Goal: Task Accomplishment & Management: Complete application form

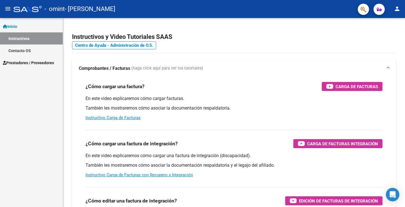
click at [18, 60] on span "Prestadores / Proveedores" at bounding box center [28, 63] width 51 height 6
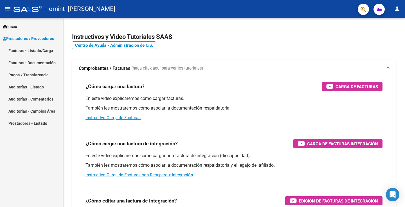
click at [39, 51] on link "Facturas - Listado/Carga" at bounding box center [31, 50] width 63 height 12
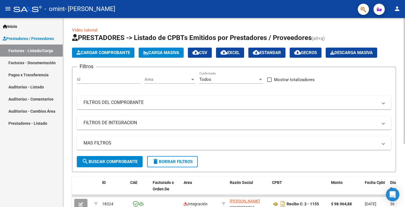
click at [98, 54] on span "Cargar Comprobante" at bounding box center [103, 52] width 53 height 5
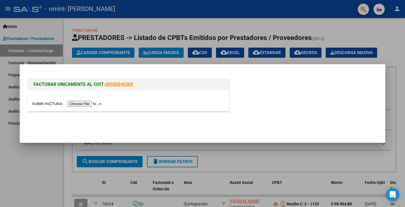
click at [87, 103] on input "file" at bounding box center [67, 104] width 71 height 6
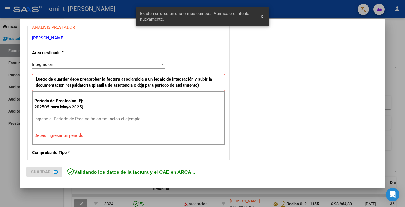
scroll to position [118, 0]
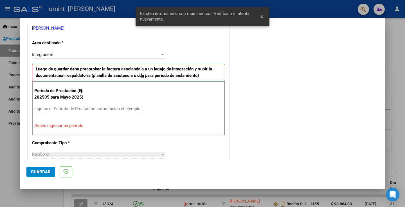
click at [63, 110] on input "Ingrese el Período de Prestación como indica el ejemplo" at bounding box center [99, 108] width 130 height 5
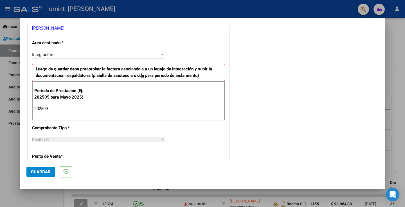
type input "202509"
click at [67, 138] on div "Recibo C" at bounding box center [96, 139] width 128 height 5
click at [55, 158] on p "Punto de Venta *" at bounding box center [61, 156] width 58 height 6
click at [47, 158] on p "Punto de Venta *" at bounding box center [61, 156] width 58 height 6
click at [45, 170] on span "Guardar" at bounding box center [41, 171] width 20 height 5
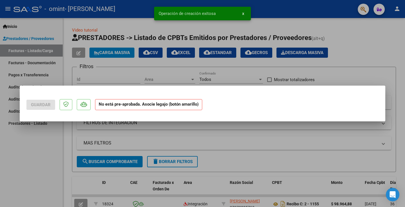
scroll to position [0, 0]
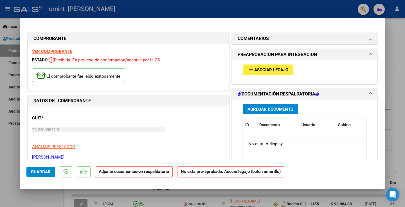
click at [262, 74] on button "add Asociar Legajo" at bounding box center [268, 69] width 50 height 10
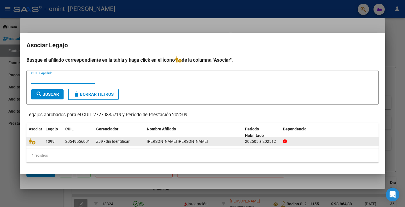
click at [172, 138] on div "[PERSON_NAME] [PERSON_NAME]" at bounding box center [194, 141] width 94 height 6
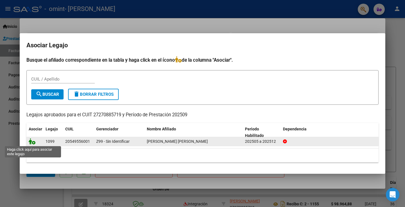
click at [32, 142] on icon at bounding box center [32, 141] width 7 height 6
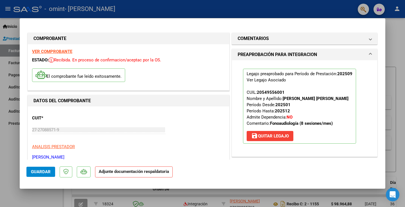
click at [143, 171] on strong "Adjunte documentación respaldatoria" at bounding box center [134, 171] width 70 height 5
click at [46, 172] on span "Guardar" at bounding box center [41, 171] width 20 height 5
click at [171, 146] on p "ANALISIS PRESTADOR" at bounding box center [128, 146] width 193 height 6
click at [108, 172] on strong "Adjunte documentación respaldatoria" at bounding box center [134, 171] width 70 height 5
click at [45, 172] on span "Guardar" at bounding box center [41, 171] width 20 height 5
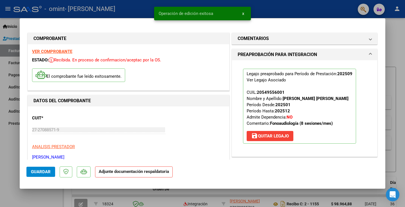
click at [396, 83] on div at bounding box center [202, 103] width 405 height 207
type input "$ 0,00"
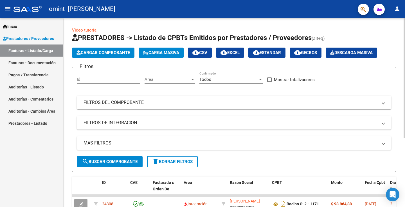
click at [400, 111] on div "Video tutorial PRESTADORES -> Listado de CPBTs Emitidos por Prestadores / Prove…" at bounding box center [234, 166] width 342 height 297
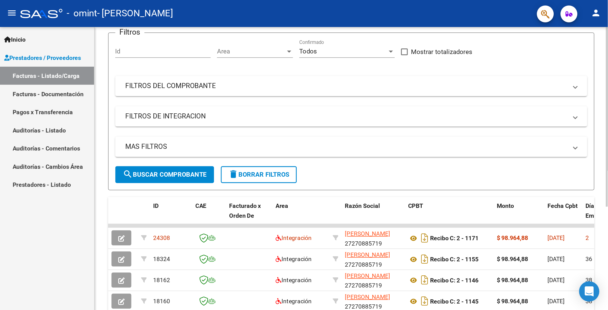
scroll to position [56, 0]
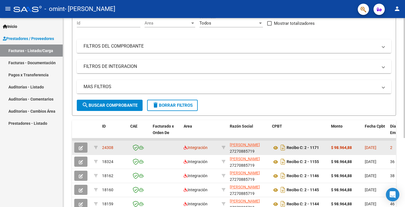
click at [365, 145] on span "[DATE]" at bounding box center [371, 147] width 12 height 5
click at [82, 147] on icon "button" at bounding box center [81, 148] width 4 height 4
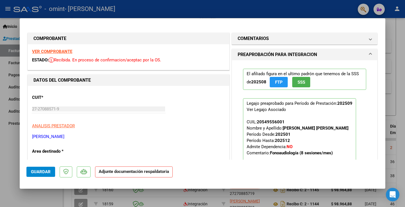
click at [300, 81] on span "SSS" at bounding box center [302, 82] width 8 height 5
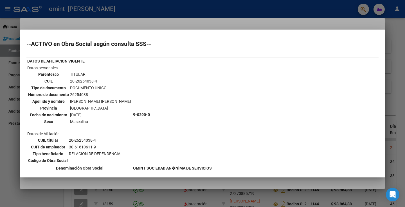
click at [390, 50] on div at bounding box center [202, 103] width 405 height 207
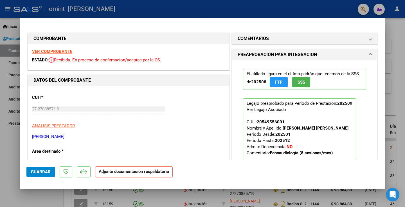
click at [148, 121] on div "CUIT * 27-27088571-9 Ingresar CUIT ANALISIS PRESTADOR [PERSON_NAME] [PERSON_NAM…" at bounding box center [128, 115] width 193 height 50
click at [369, 40] on span "COMENTARIOS" at bounding box center [304, 38] width 132 height 7
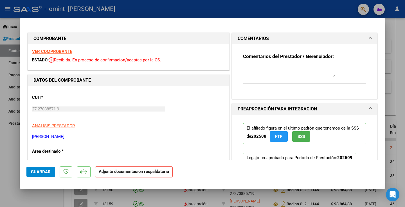
click at [313, 73] on textarea at bounding box center [289, 71] width 93 height 11
click at [88, 151] on p "Area destinado *" at bounding box center [61, 151] width 58 height 6
click at [47, 149] on p "Area destinado *" at bounding box center [61, 151] width 58 height 6
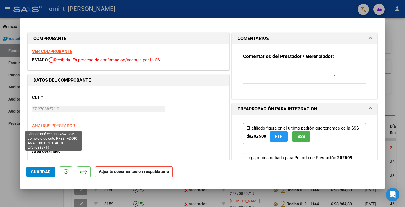
click at [55, 124] on span "ANALISIS PRESTADOR" at bounding box center [53, 125] width 43 height 5
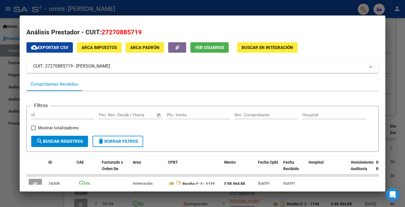
click at [80, 68] on mat-panel-title "CUIT: 27270885719 - [PERSON_NAME]" at bounding box center [199, 66] width 332 height 7
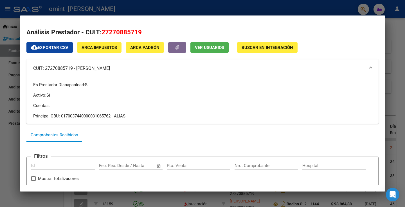
click at [92, 105] on p "Cuentas:" at bounding box center [202, 105] width 339 height 6
click at [146, 47] on span "ARCA Padrón" at bounding box center [144, 47] width 29 height 5
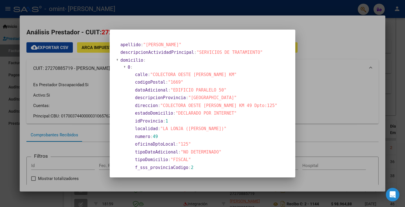
click at [335, 60] on div at bounding box center [202, 103] width 405 height 207
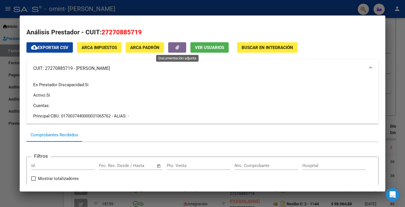
click at [178, 46] on icon "button" at bounding box center [178, 47] width 4 height 4
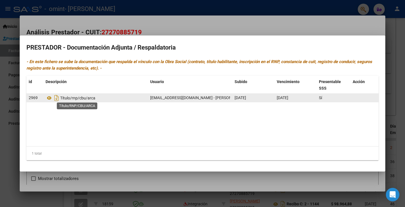
click at [80, 99] on span "Título/rnp/cbu/arca" at bounding box center [77, 98] width 35 height 5
click at [57, 99] on icon "Descargar documento" at bounding box center [56, 97] width 7 height 9
click at [144, 21] on div at bounding box center [202, 103] width 405 height 207
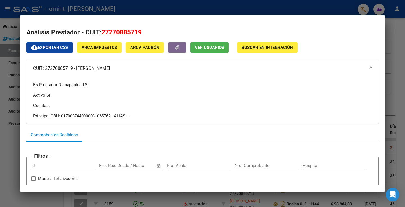
click at [64, 48] on span "cloud_download Exportar CSV" at bounding box center [49, 47] width 37 height 5
click at [302, 121] on div "Es Prestador Discapacidad: Si Activo: Si Cuentas: Principal: CBU: 0170037440000…" at bounding box center [202, 100] width 352 height 46
click at [399, 84] on div at bounding box center [202, 103] width 405 height 207
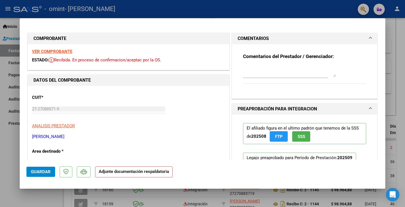
click at [305, 76] on textarea at bounding box center [289, 71] width 93 height 11
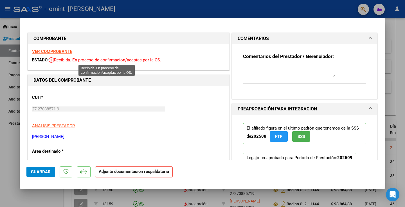
click at [58, 61] on span "Recibida. En proceso de confirmacion/aceptac por la OS." at bounding box center [105, 59] width 113 height 5
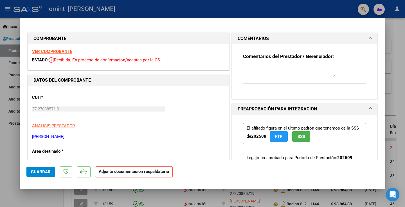
click at [64, 82] on strong "DATOS DEL COMPROBANTE" at bounding box center [61, 79] width 57 height 5
click at [48, 152] on p "Area destinado *" at bounding box center [61, 151] width 58 height 6
click at [45, 172] on span "Guardar" at bounding box center [41, 171] width 20 height 5
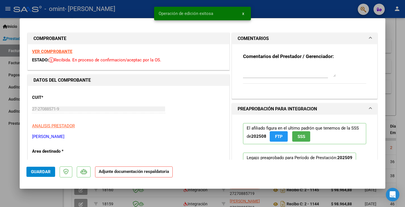
click at [243, 14] on span "x" at bounding box center [243, 13] width 2 height 5
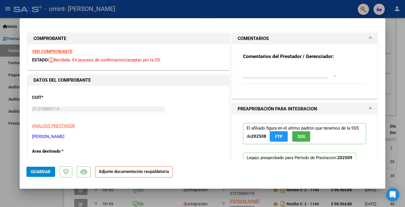
click at [368, 154] on div "El afiliado figura en el ultimo padrón que tenemos de la SSS de 202508 FTP SSS …" at bounding box center [305, 174] width 132 height 121
click at [379, 156] on mat-dialog-content "COMPROBANTE VER COMPROBANTE ESTADO: Recibida. En proceso de confirmacion/acepta…" at bounding box center [203, 92] width 366 height 134
click at [379, 155] on mat-dialog-content "COMPROBANTE VER COMPROBANTE ESTADO: Recibida. En proceso de confirmacion/acepta…" at bounding box center [203, 92] width 366 height 134
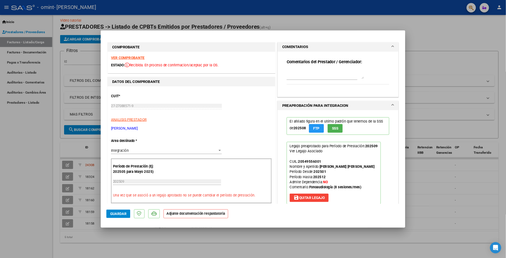
scroll to position [0, 0]
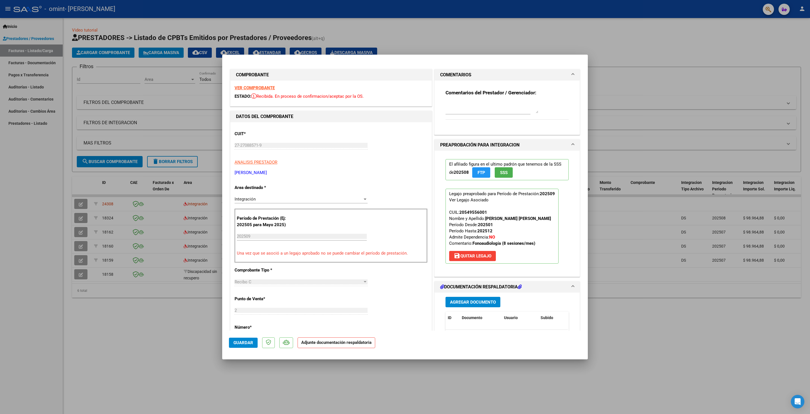
click at [405, 206] on span "Agregar Documento" at bounding box center [473, 301] width 46 height 5
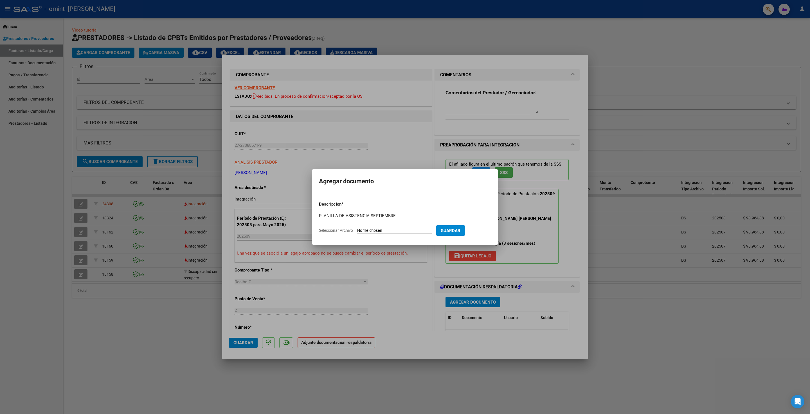
type input "PLANILLA DE ASISTENCIA SEPTIEMBRE"
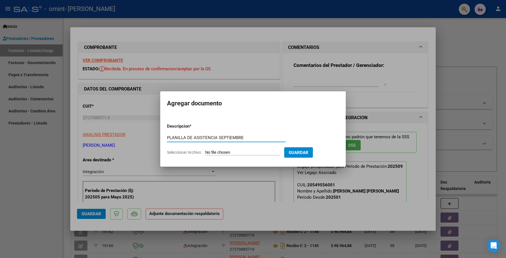
click at [220, 153] on input "Seleccionar Archivo" at bounding box center [242, 152] width 75 height 5
type input "C:\fakepath\27270885719_015_00002_00001171.pdf.pdf"
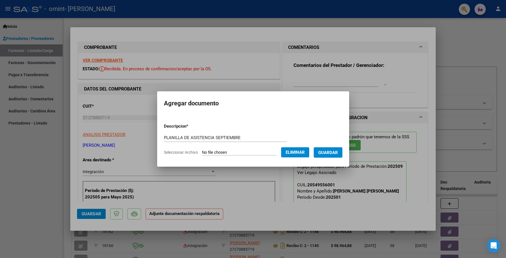
click at [329, 153] on span "Guardar" at bounding box center [328, 152] width 20 height 5
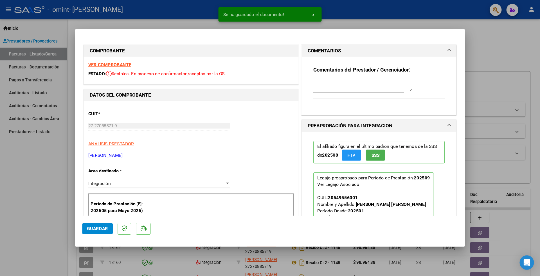
scroll to position [157, 0]
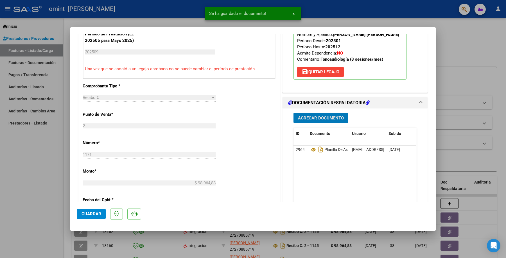
click at [127, 101] on div "Recibo C Seleccionar Tipo" at bounding box center [149, 97] width 133 height 8
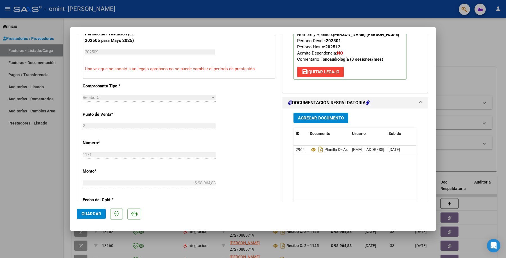
click at [141, 206] on mat-dialog-actions "Guardar" at bounding box center [253, 213] width 352 height 22
click at [149, 204] on mat-dialog-actions "Guardar" at bounding box center [253, 213] width 352 height 22
click at [405, 92] on mat-dialog-content "COMPROBANTE VER COMPROBANTE ESTADO: Recibida. En proceso de confirmacion/acepta…" at bounding box center [253, 118] width 366 height 168
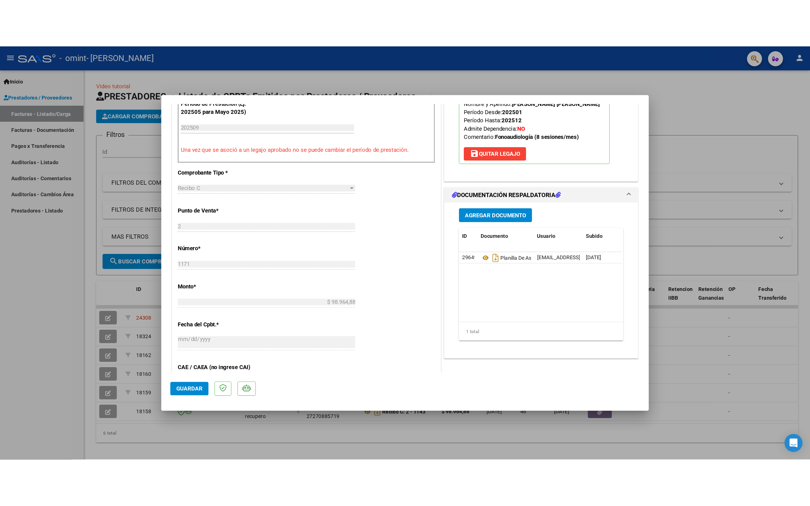
scroll to position [157, 0]
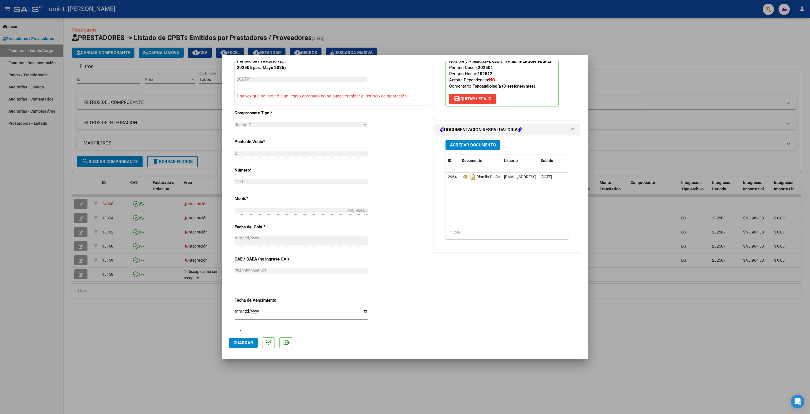
click at [366, 206] on input "Ingresar la fecha" at bounding box center [301, 313] width 133 height 9
click at [348, 206] on div "CUIT * 27-27088571-9 Ingresar CUIT ANALISIS PRESTADOR [PERSON_NAME] [PERSON_NAM…" at bounding box center [330, 175] width 201 height 421
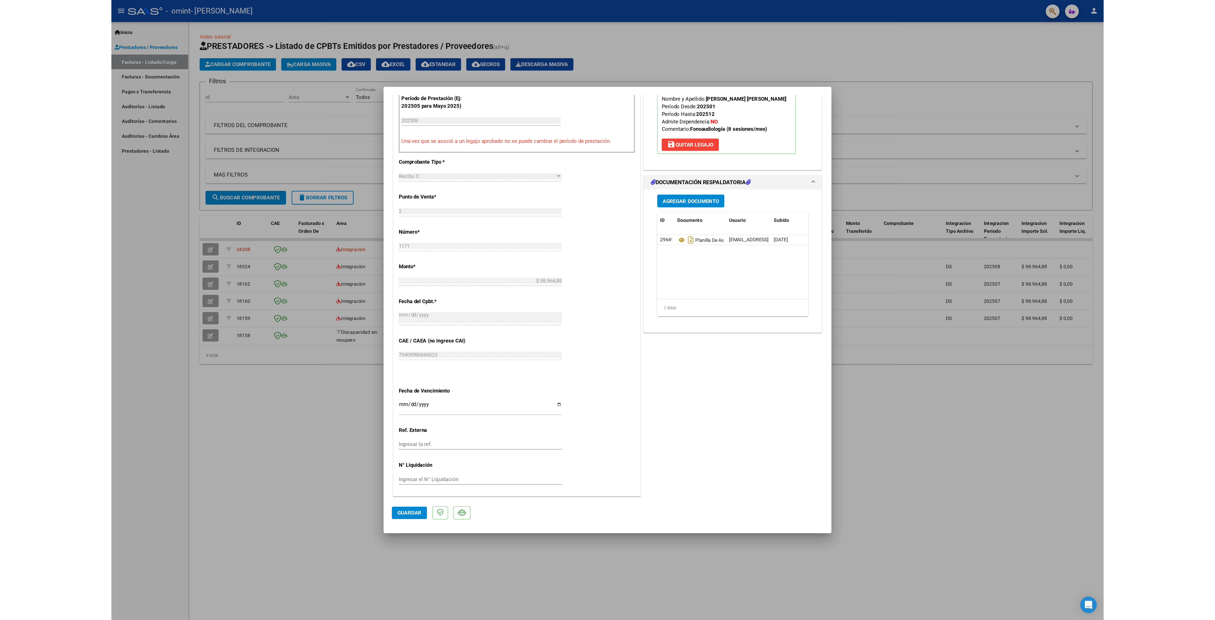
scroll to position [156, 0]
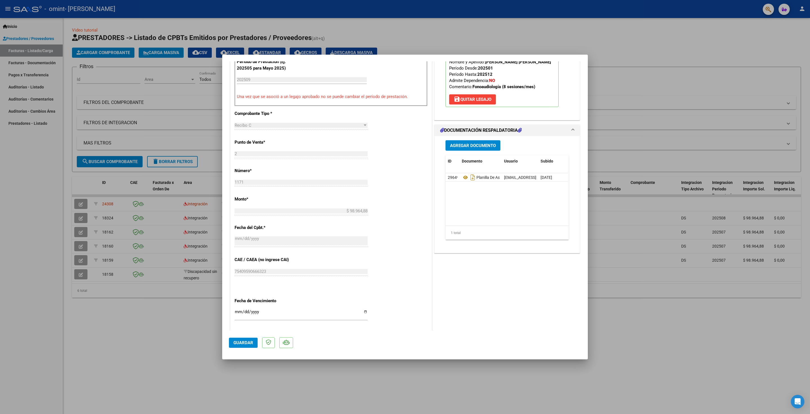
click at [367, 206] on input "Ingresar la fecha" at bounding box center [301, 313] width 133 height 9
type input "[DATE]"
click at [405, 206] on div "CUIT * 27-27088571-9 Ingresar CUIT ANALISIS PRESTADOR [PERSON_NAME] [PERSON_NAM…" at bounding box center [330, 176] width 201 height 421
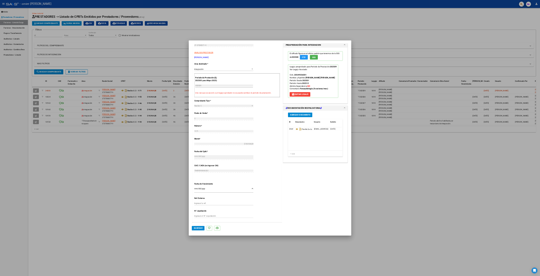
scroll to position [0, 0]
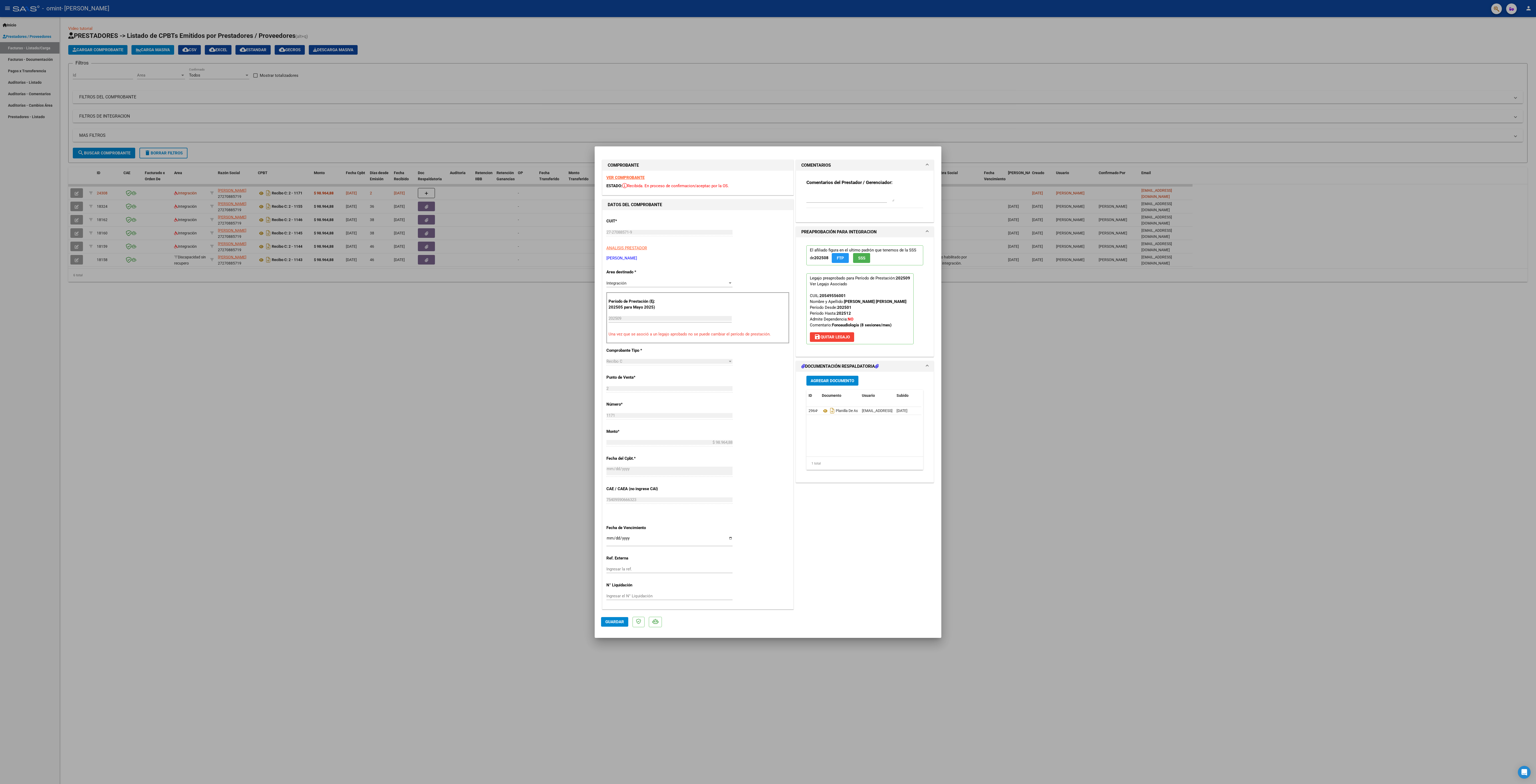
drag, startPoint x: 735, startPoint y: 182, endPoint x: 731, endPoint y: 113, distance: 69.1
click at [384, 113] on div "COMPROBANTE VER COMPROBANTE ESTADO: Recibida. En proceso de confirmacion/acepta…" at bounding box center [768, 392] width 1536 height 784
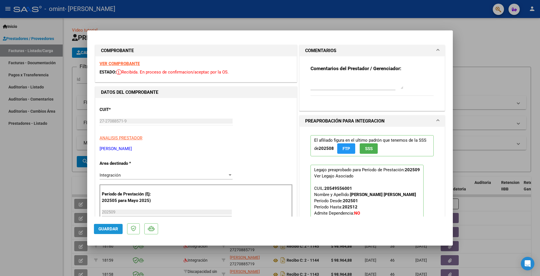
click at [109, 206] on span "Guardar" at bounding box center [108, 228] width 20 height 5
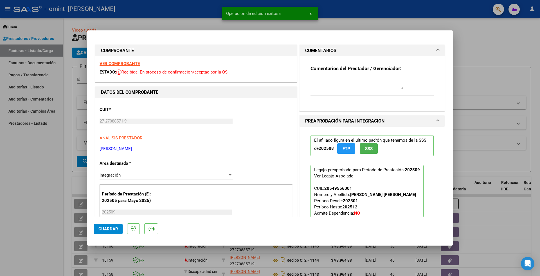
click at [405, 38] on div at bounding box center [270, 138] width 540 height 276
type input "$ 0,00"
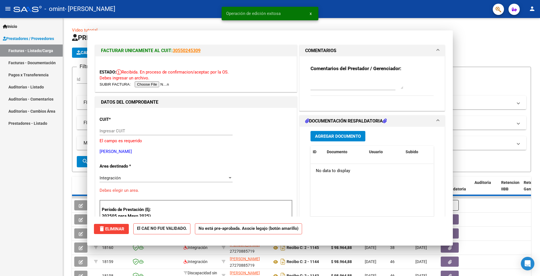
click at [405, 38] on h1 "PRESTADORES -> Listado de CPBTs Emitidos por Prestadores / Proveedores (alt+q)" at bounding box center [301, 38] width 459 height 10
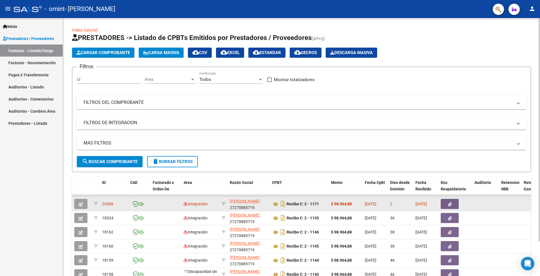
click at [405, 205] on datatable-body-cell at bounding box center [510, 204] width 23 height 14
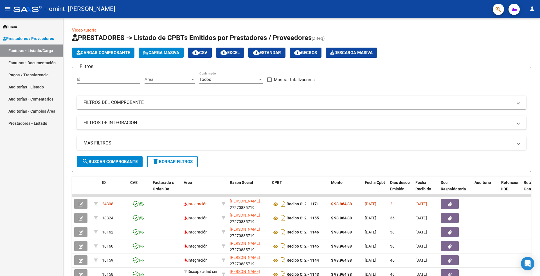
click at [18, 183] on div "Inicio Instructivos Contacto OS Prestadores / Proveedores Facturas - Listado/Ca…" at bounding box center [31, 147] width 63 height 258
click at [64, 52] on div "Video tutorial PRESTADORES -> Listado de CPBTs Emitidos por Prestadores / Prove…" at bounding box center [301, 166] width 477 height 297
click at [46, 62] on link "Facturas - Documentación" at bounding box center [31, 63] width 63 height 12
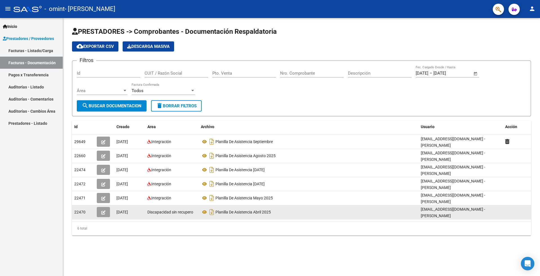
click at [102, 206] on icon "button" at bounding box center [103, 212] width 4 height 4
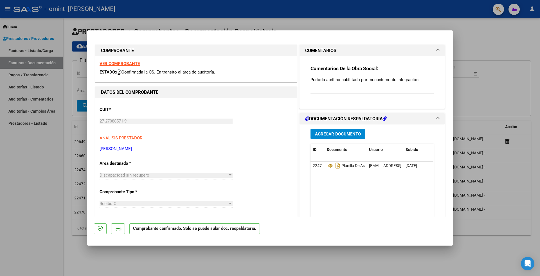
click at [405, 39] on div at bounding box center [270, 138] width 540 height 276
type input "$ 0,00"
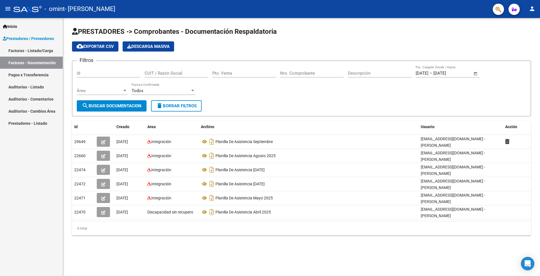
click at [40, 75] on link "Pagos x Transferencia" at bounding box center [31, 75] width 63 height 12
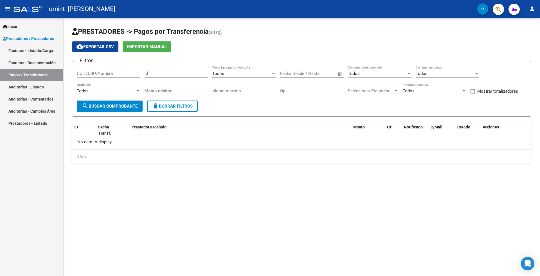
click at [405, 7] on mat-icon "person" at bounding box center [532, 8] width 7 height 7
click at [405, 21] on button "person Mi Perfil" at bounding box center [521, 24] width 34 height 14
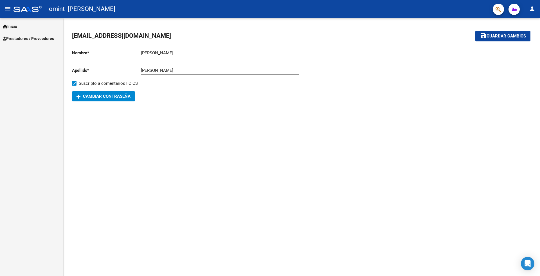
click at [18, 36] on span "Prestadores / Proveedores" at bounding box center [28, 38] width 51 height 6
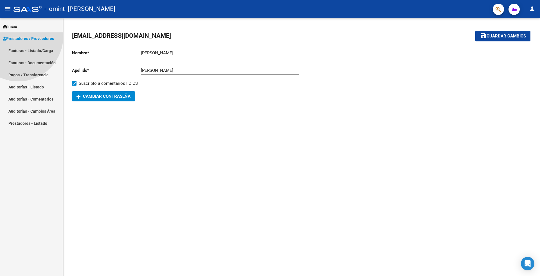
click at [18, 36] on span "Prestadores / Proveedores" at bounding box center [28, 38] width 51 height 6
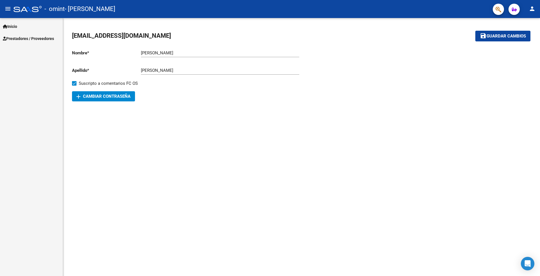
click at [18, 36] on span "Prestadores / Proveedores" at bounding box center [28, 38] width 51 height 6
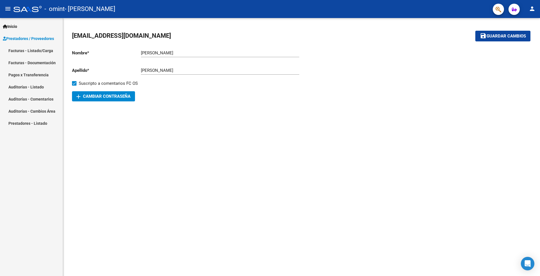
click at [29, 89] on link "Auditorías - Listado" at bounding box center [31, 87] width 63 height 12
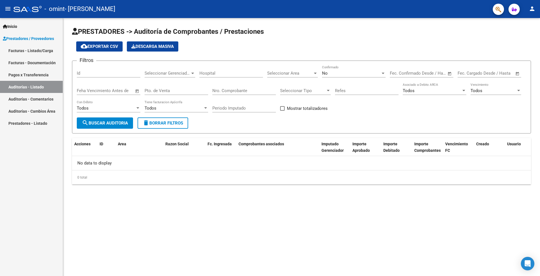
click at [38, 96] on link "Auditorías - Comentarios" at bounding box center [31, 99] width 63 height 12
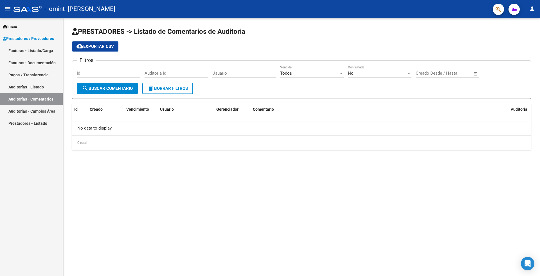
click at [37, 62] on link "Facturas - Documentación" at bounding box center [31, 63] width 63 height 12
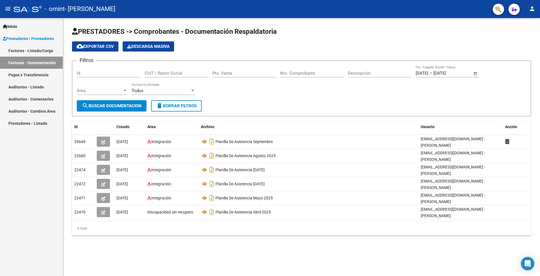
click at [40, 49] on link "Facturas - Listado/Carga" at bounding box center [31, 50] width 63 height 12
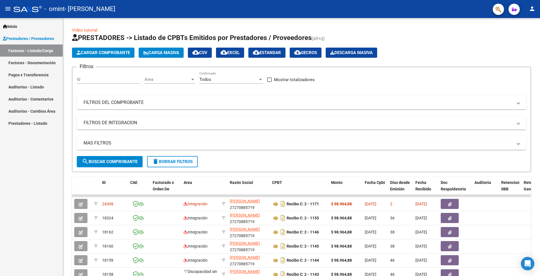
click at [26, 159] on div "Inicio Instructivos Contacto OS Prestadores / Proveedores Facturas - Listado/Ca…" at bounding box center [31, 147] width 63 height 258
click at [15, 26] on span "Inicio" at bounding box center [10, 26] width 14 height 6
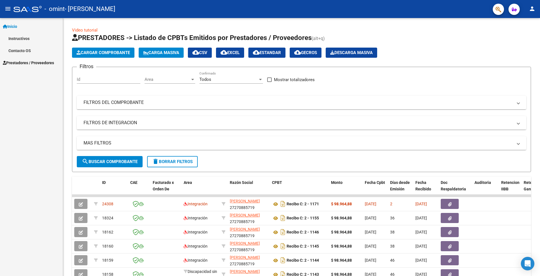
click at [21, 50] on link "Contacto OS" at bounding box center [31, 50] width 63 height 12
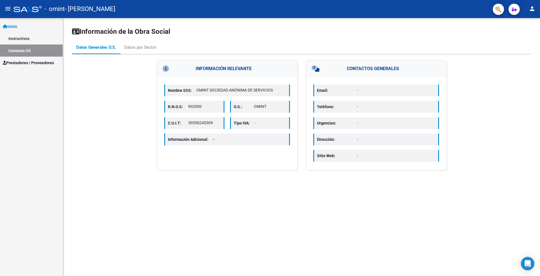
click at [405, 10] on icon "button" at bounding box center [514, 9] width 5 height 4
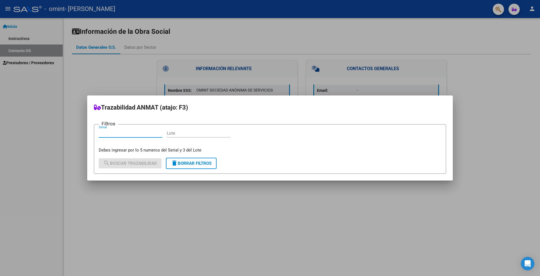
click at [405, 59] on div at bounding box center [270, 138] width 540 height 276
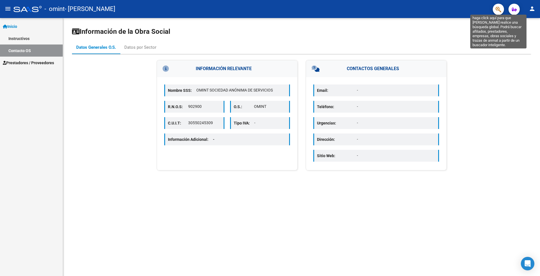
click at [405, 11] on icon "button" at bounding box center [499, 9] width 6 height 6
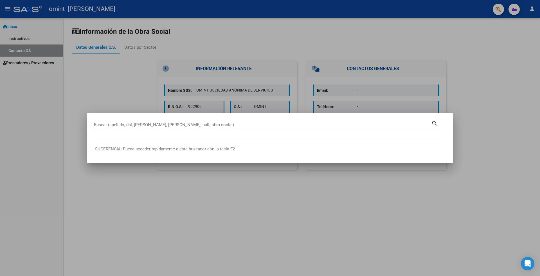
click at [405, 104] on div at bounding box center [270, 138] width 540 height 276
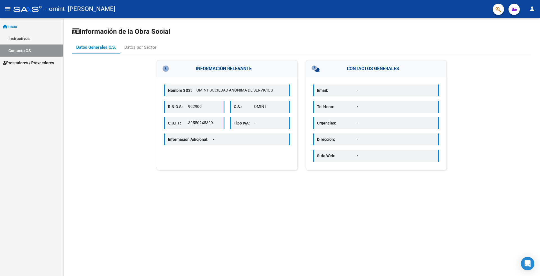
click at [405, 11] on mat-icon "person" at bounding box center [532, 8] width 7 height 7
click at [405, 34] on button "exit_to_app Salir" at bounding box center [521, 37] width 34 height 14
